Goal: Check status

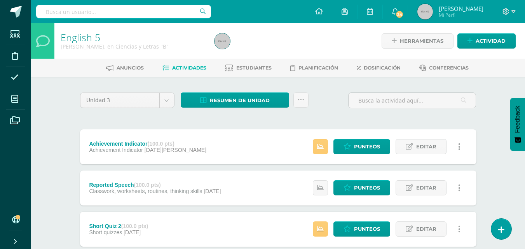
click at [264, 70] on span "Estudiantes" at bounding box center [253, 68] width 35 height 6
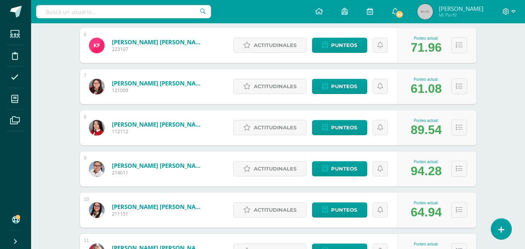
scroll to position [347, 0]
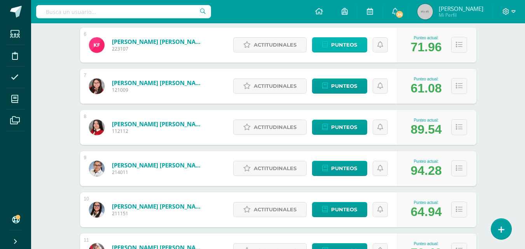
click at [348, 49] on span "Punteos" at bounding box center [344, 45] width 26 height 14
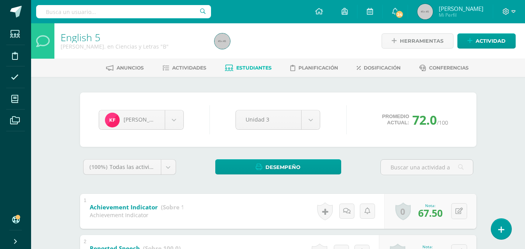
click at [258, 68] on span "Estudiantes" at bounding box center [253, 68] width 35 height 6
